Goal: Ask a question

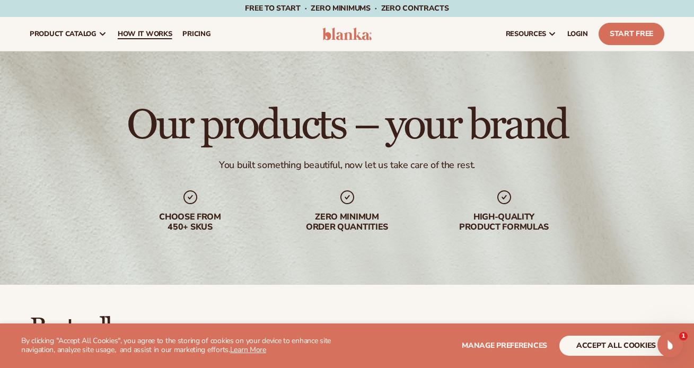
click at [156, 27] on link "How It Works" at bounding box center [144, 34] width 65 height 34
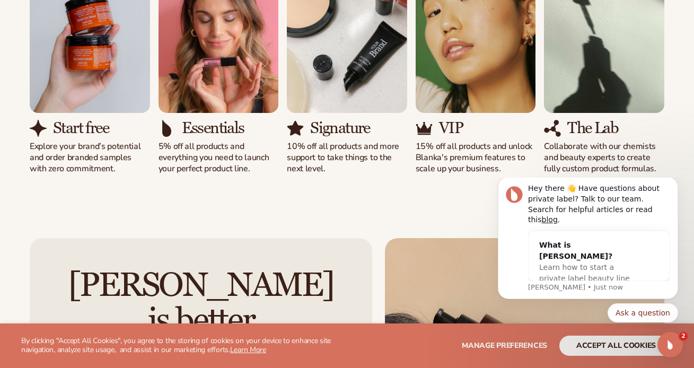
scroll to position [766, 0]
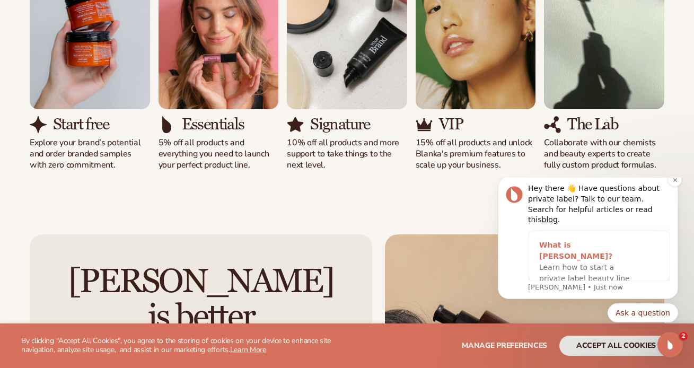
click at [609, 263] on span "Learn how to start a private label beauty line with Blanka" at bounding box center [584, 278] width 91 height 31
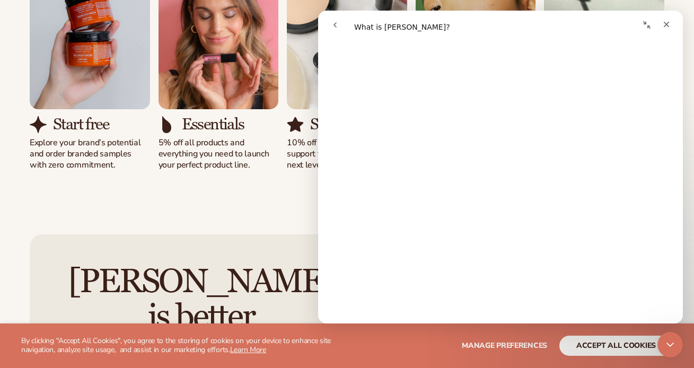
scroll to position [631, 0]
click at [471, 280] on span "😞" at bounding box center [473, 279] width 21 height 28
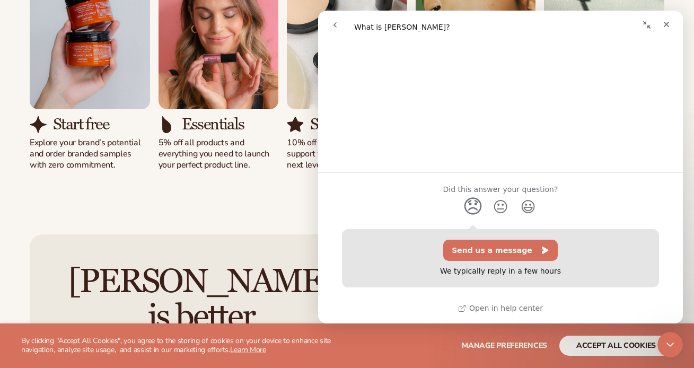
scroll to position [705, 0]
click at [486, 275] on div "We typically reply in a few hours" at bounding box center [500, 271] width 121 height 12
click at [476, 254] on button "Send us a message" at bounding box center [500, 249] width 115 height 21
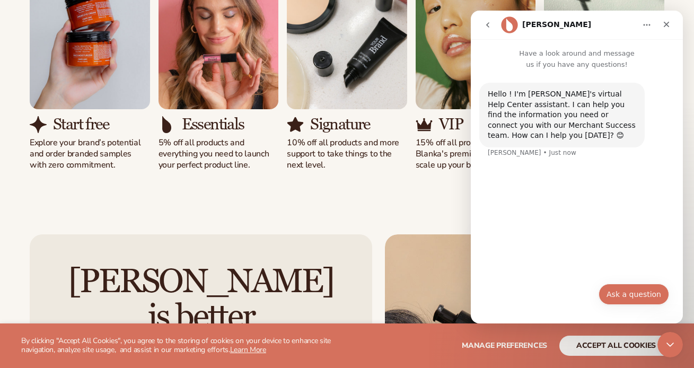
click at [646, 298] on button "Ask a question" at bounding box center [634, 294] width 71 height 21
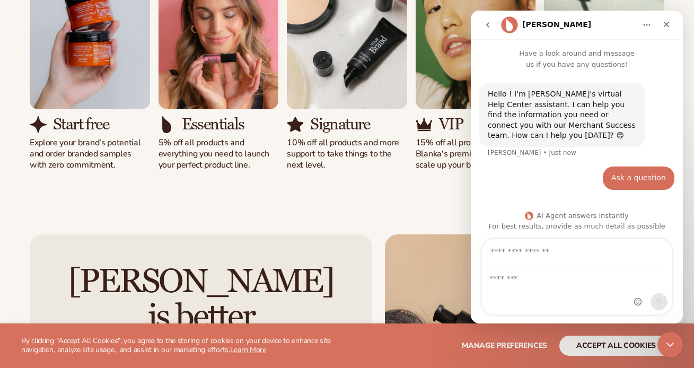
scroll to position [2, 0]
type input "**********"
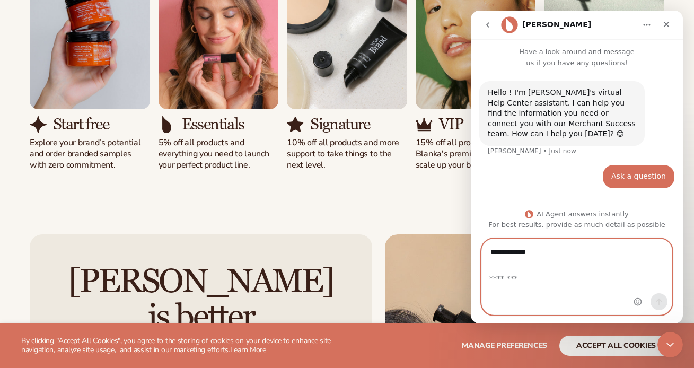
click at [558, 280] on textarea "Message…" at bounding box center [577, 276] width 190 height 18
type textarea "**********"
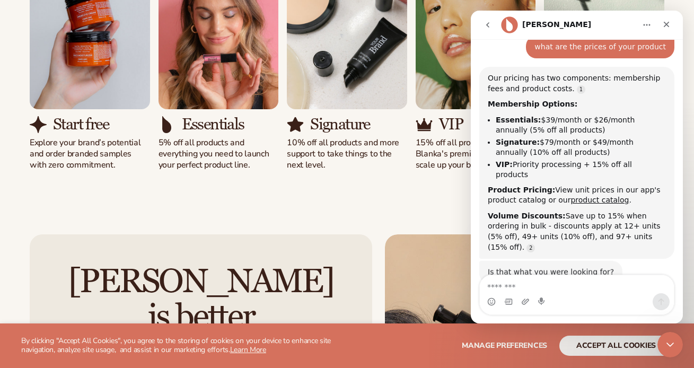
scroll to position [154, 0]
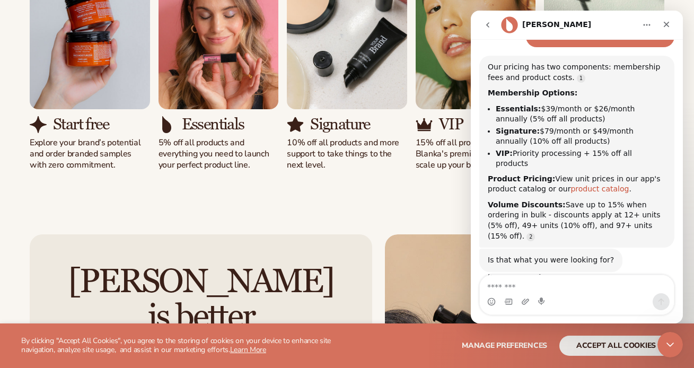
click at [600, 184] on link "product catalog" at bounding box center [599, 188] width 58 height 8
